Goal: Task Accomplishment & Management: Complete application form

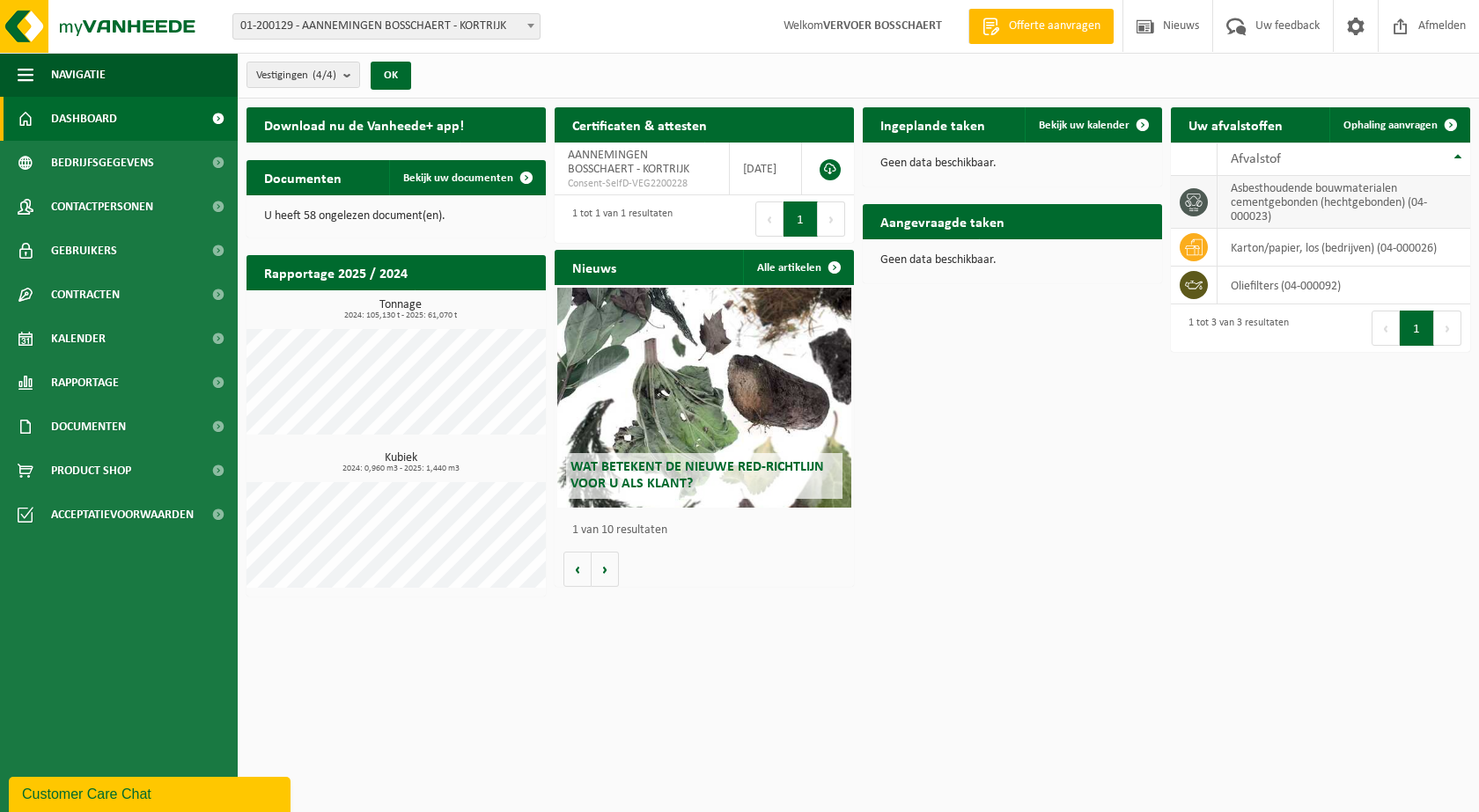
click at [1319, 187] on td "asbesthoudende bouwmaterialen cementgebonden (hechtgebonden) (04-000023)" at bounding box center [1344, 203] width 253 height 53
click at [1426, 115] on link "Ophaling aanvragen" at bounding box center [1399, 125] width 139 height 36
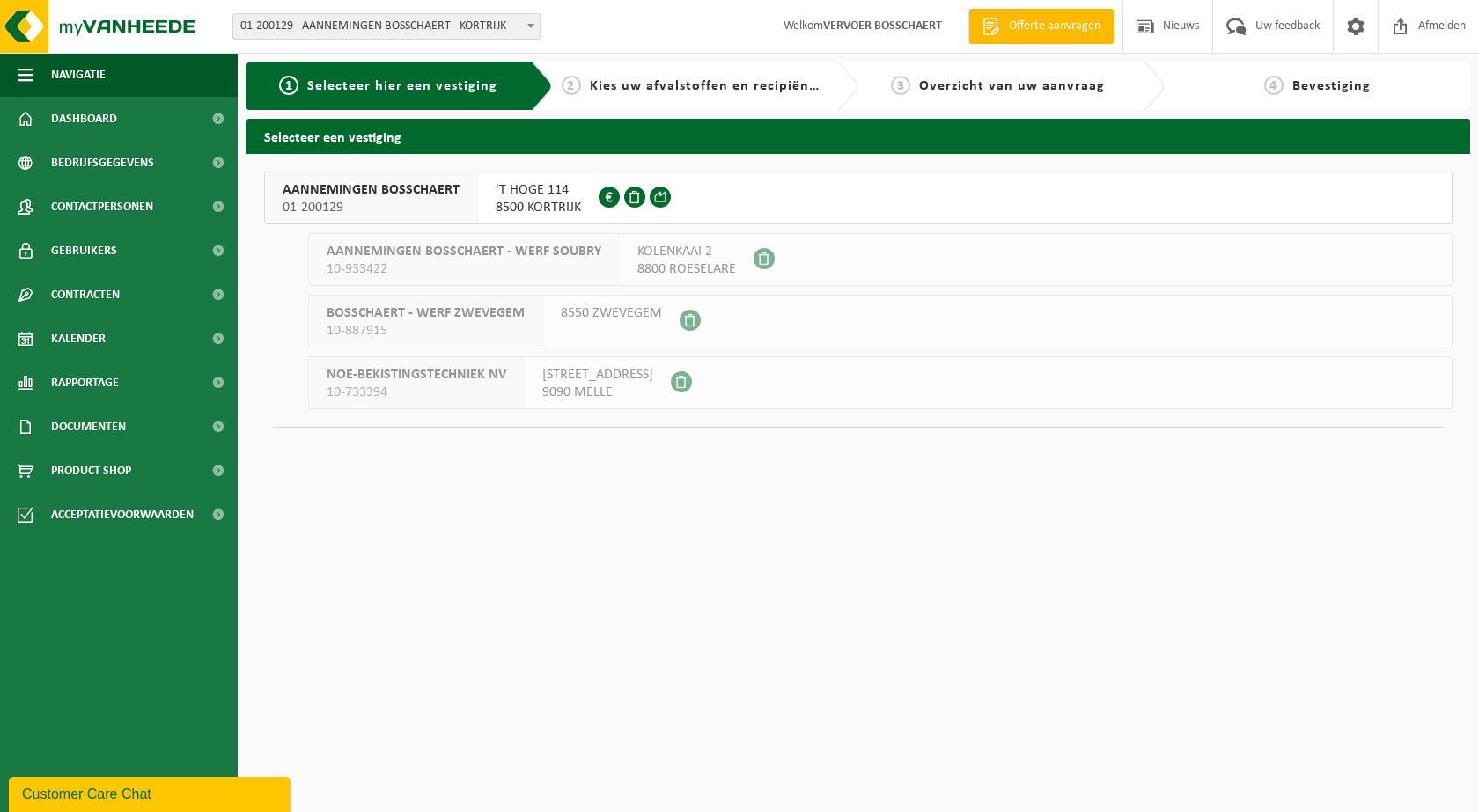
click at [341, 182] on span "AANNEMINGEN BOSSCHAERT" at bounding box center [371, 190] width 177 height 17
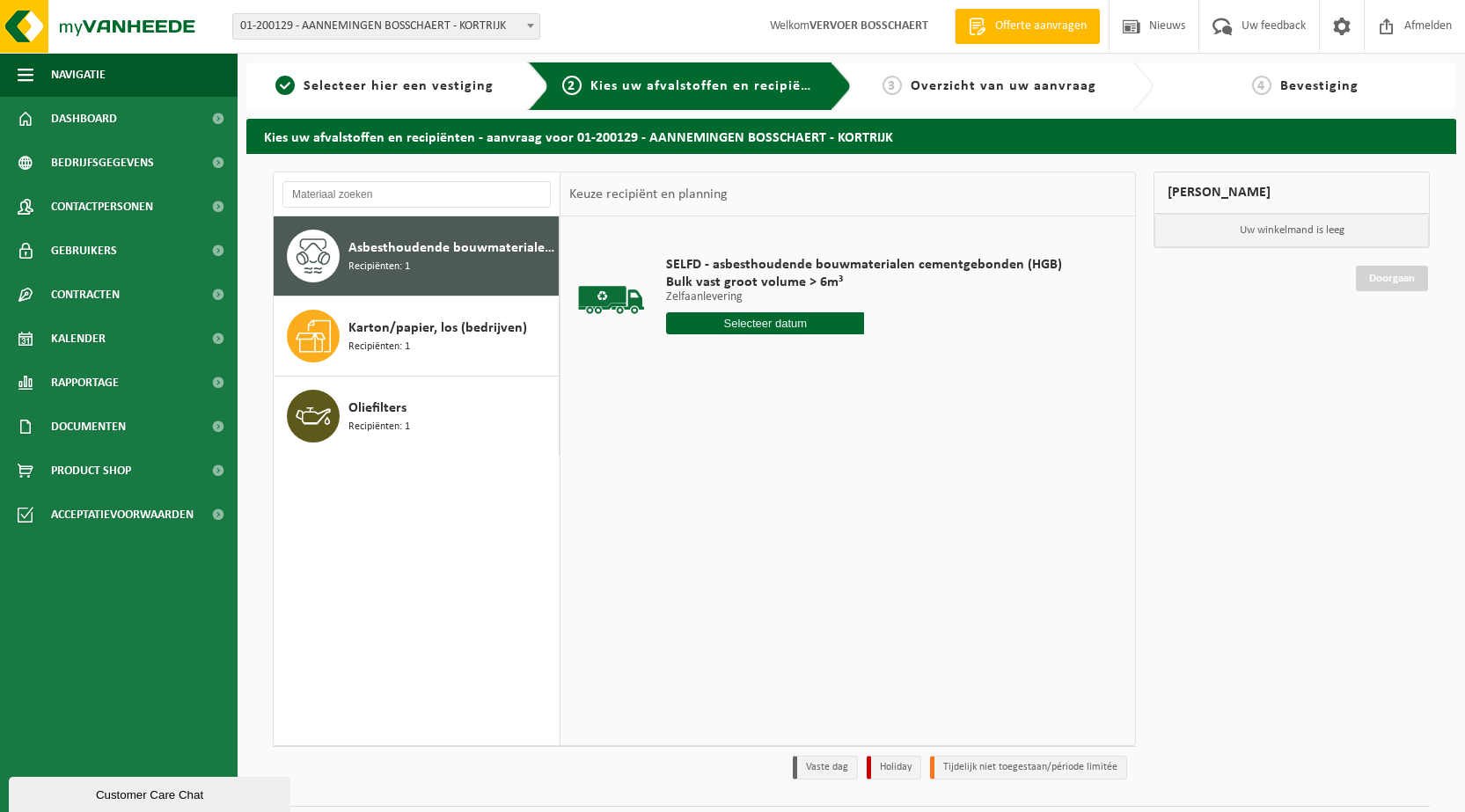
click at [777, 311] on div "SELFD - asbesthoudende bouwmaterialen cementgebonden (HGB) Bulk vast groot volu…" at bounding box center [864, 300] width 414 height 122
click at [817, 471] on div "19" at bounding box center [806, 480] width 31 height 28
type input "Van 2025-09-19"
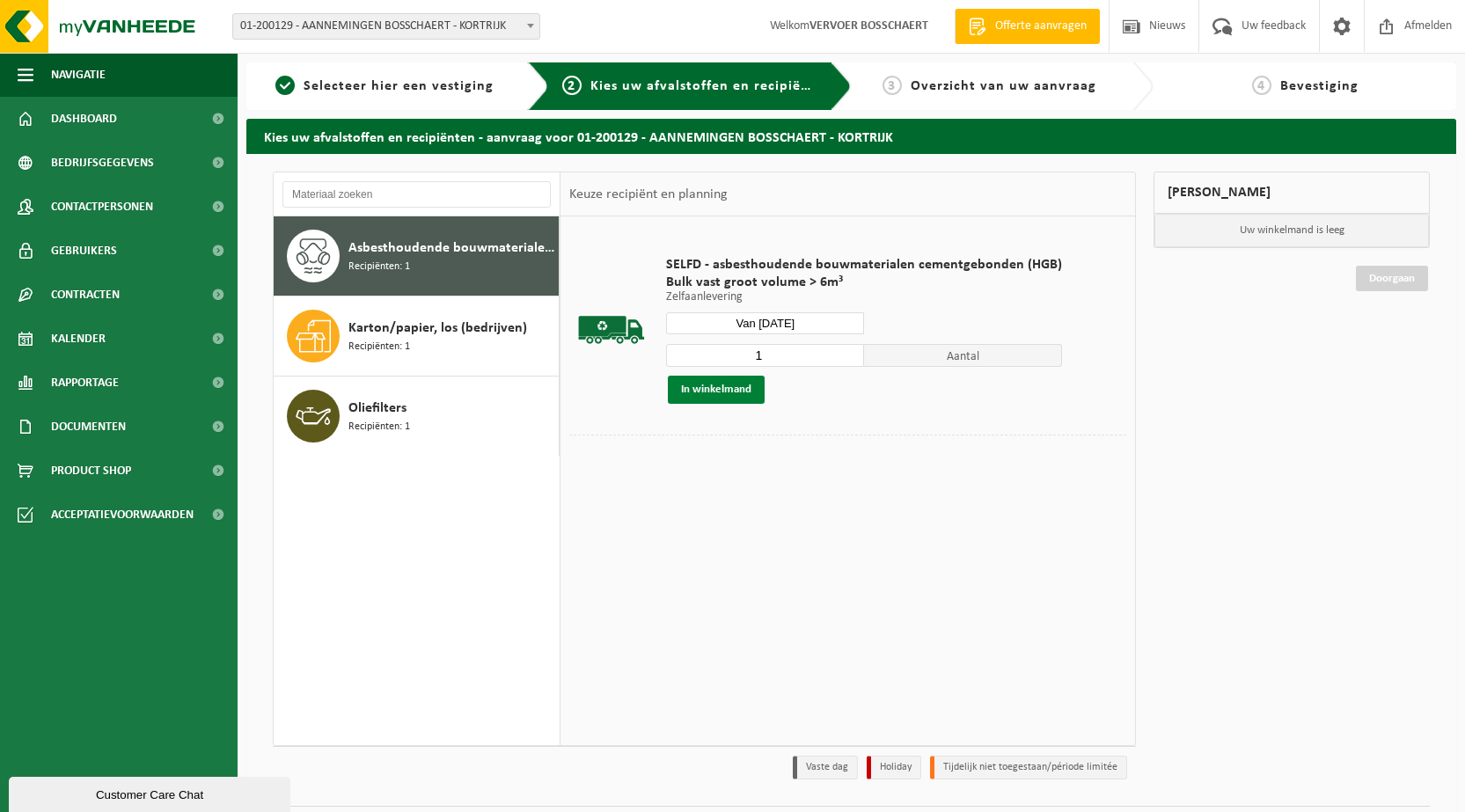
click at [714, 388] on button "In winkelmand" at bounding box center [716, 389] width 97 height 28
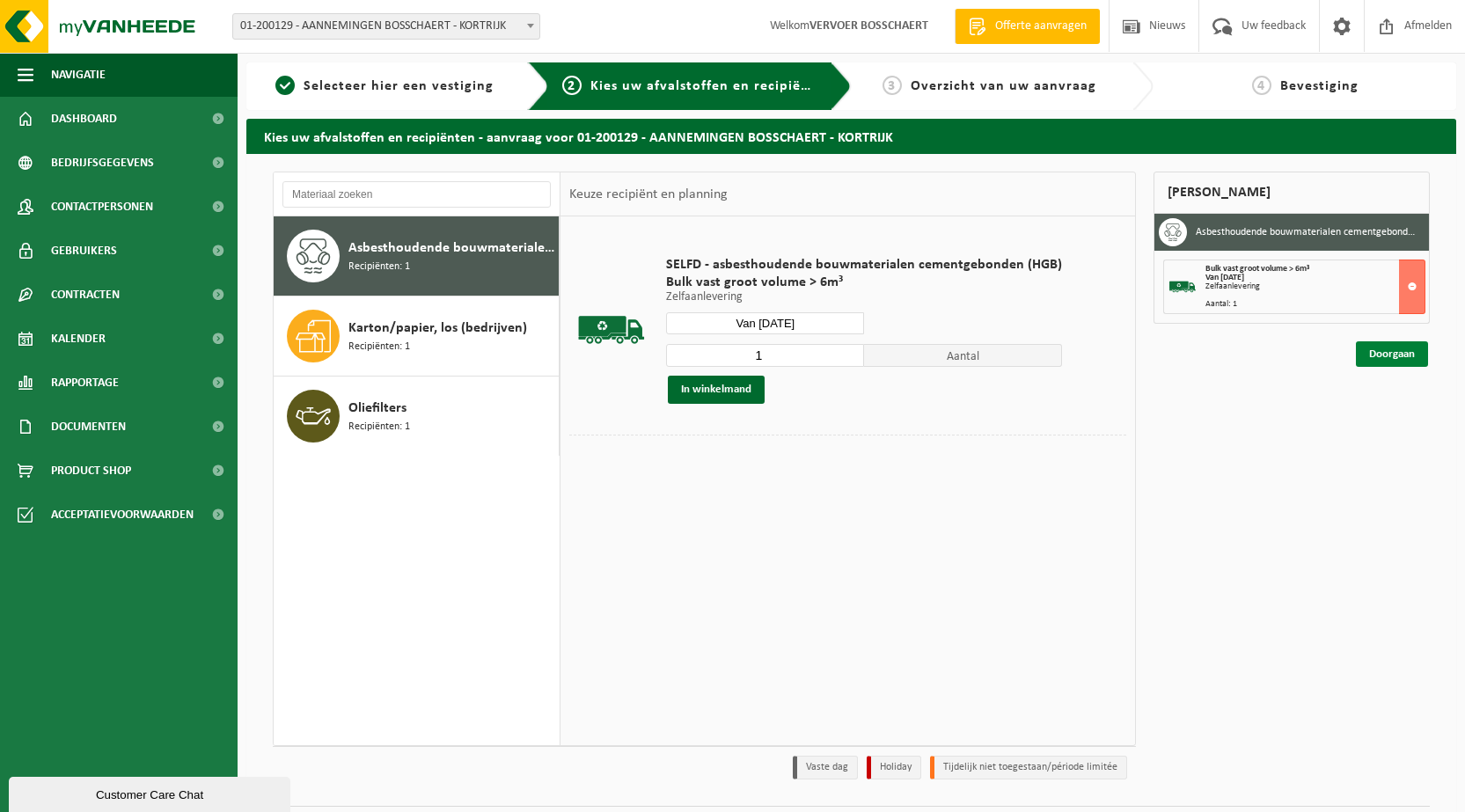
click at [1406, 363] on link "Doorgaan" at bounding box center [1392, 354] width 72 height 26
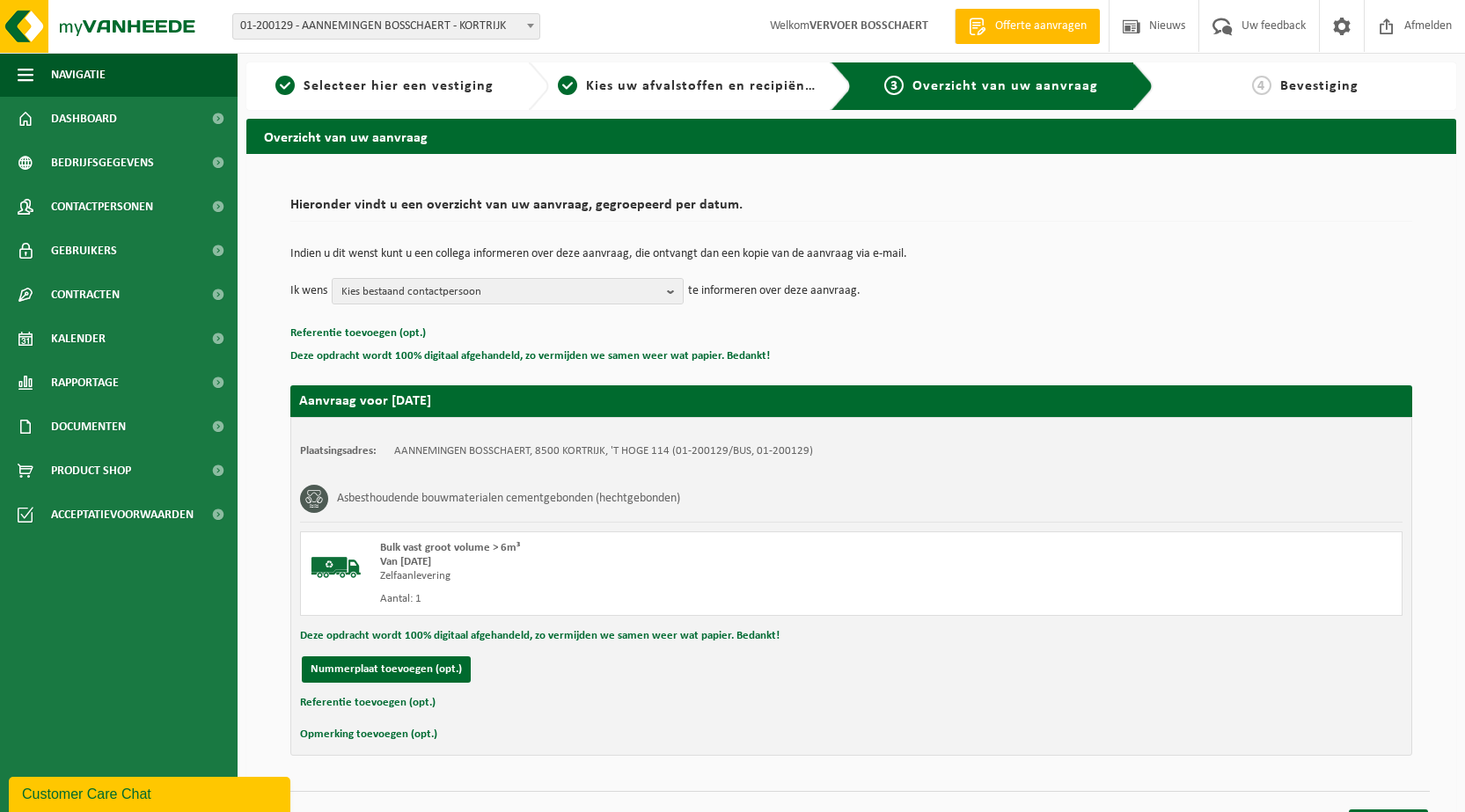
click at [357, 697] on button "Referentie toevoegen (opt.)" at bounding box center [368, 702] width 135 height 23
click at [485, 710] on input "text" at bounding box center [886, 704] width 999 height 26
click at [377, 724] on div "Plaatsingsadres: AANNEMINGEN BOSSCHAERT, 8500 KORTRIJK, 'T HOGE 114 (01-200129/…" at bounding box center [851, 588] width 1122 height 343
click at [370, 738] on button "Opmerking toevoegen (opt.)" at bounding box center [369, 738] width 137 height 23
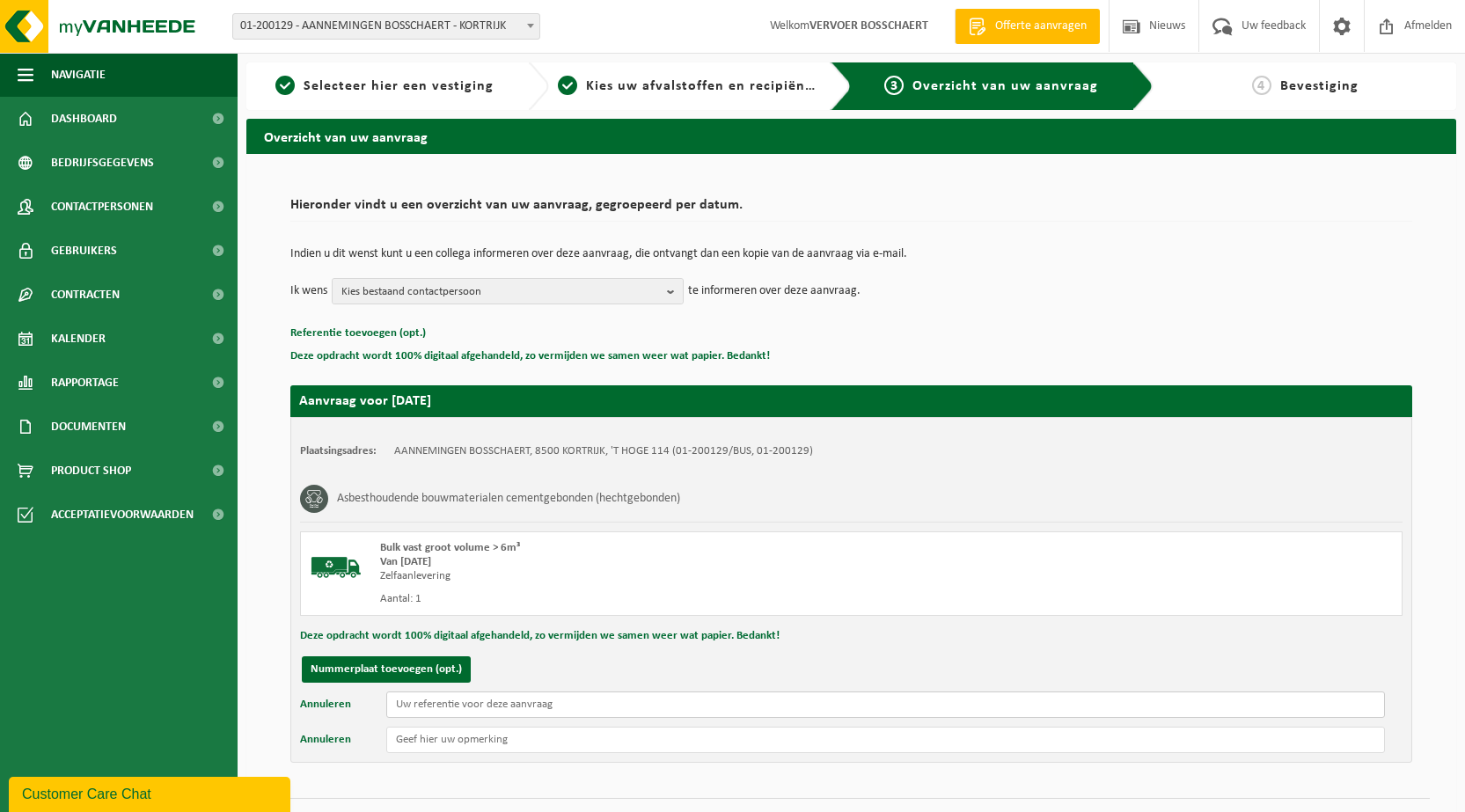
click at [428, 709] on input "text" at bounding box center [886, 704] width 999 height 26
type input "Decaigny Brugelette"
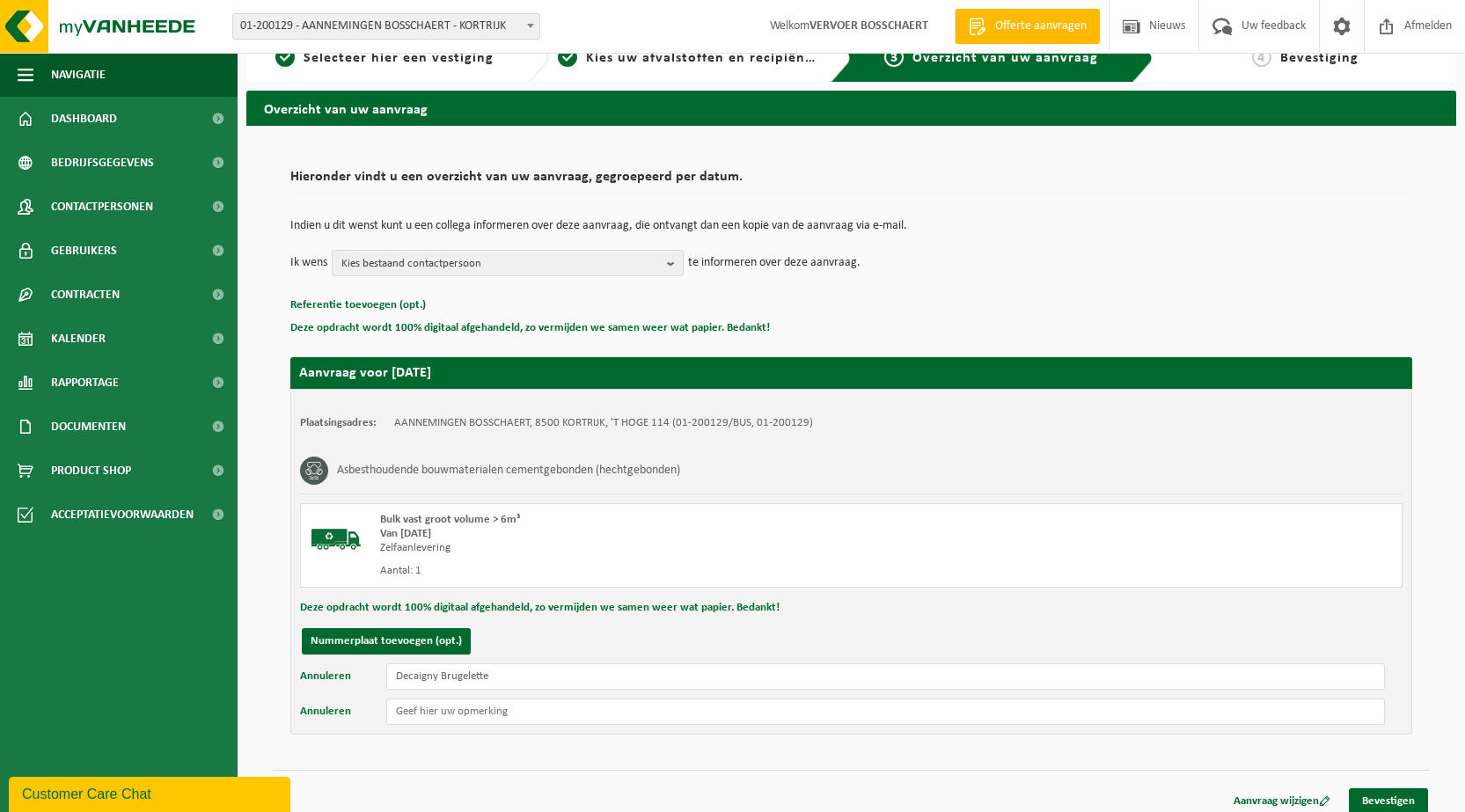
scroll to position [39, 0]
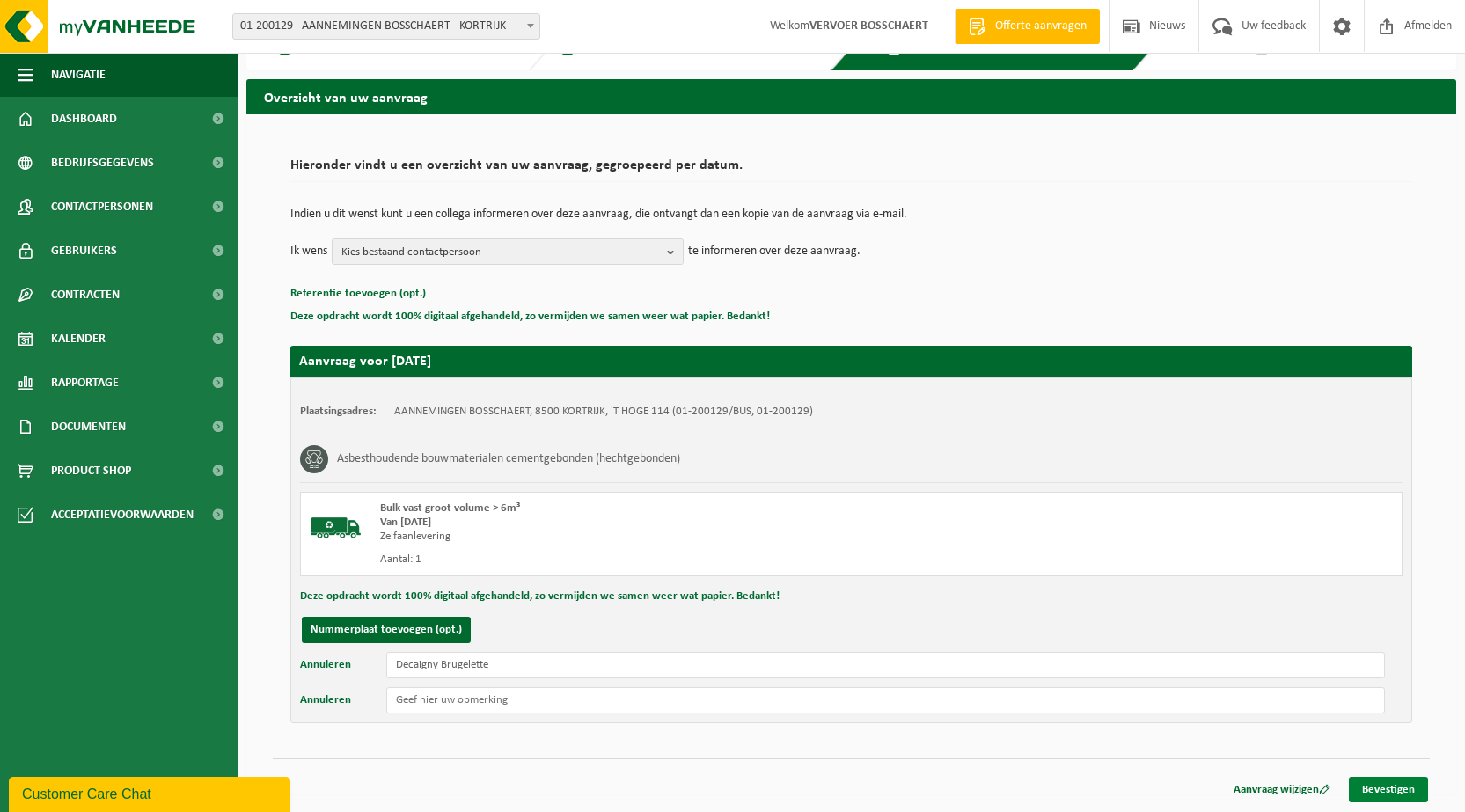
click at [1392, 795] on link "Bevestigen" at bounding box center [1388, 790] width 79 height 26
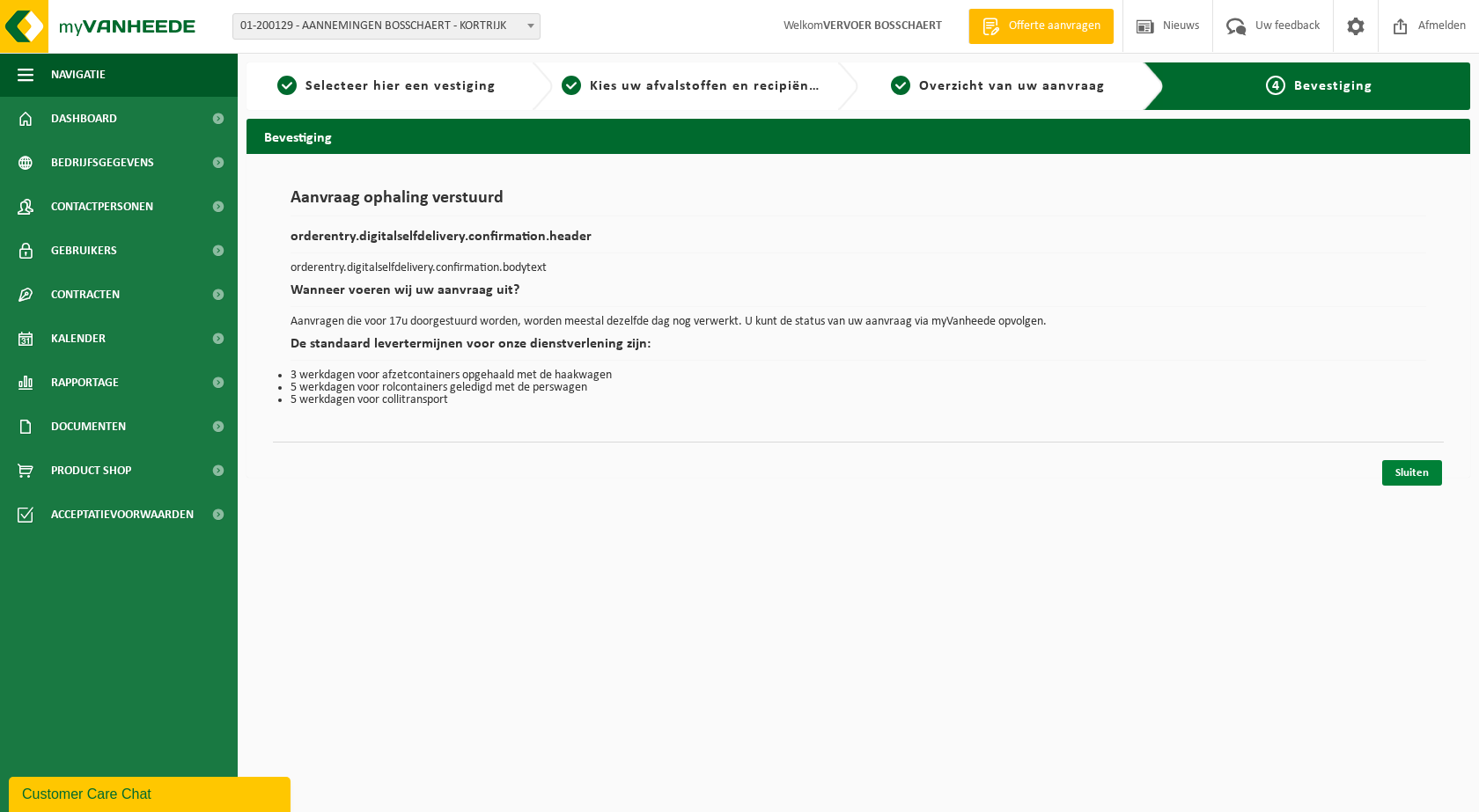
click at [1405, 473] on link "Sluiten" at bounding box center [1412, 473] width 60 height 26
